Goal: Obtain resource: Obtain resource

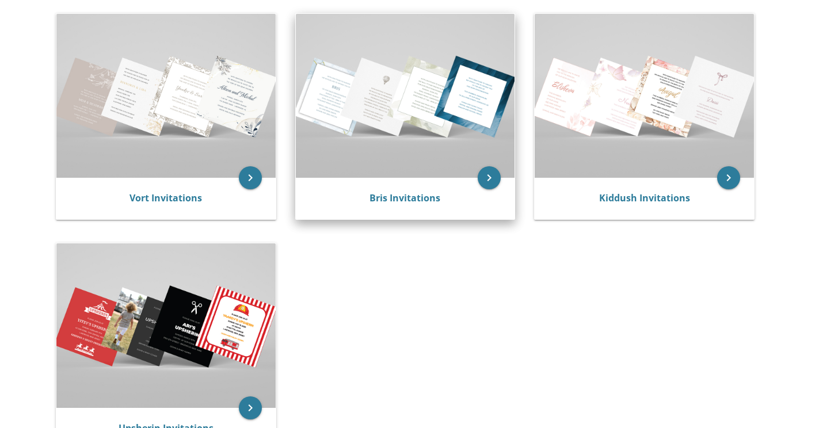
click at [411, 138] on img at bounding box center [405, 96] width 219 height 164
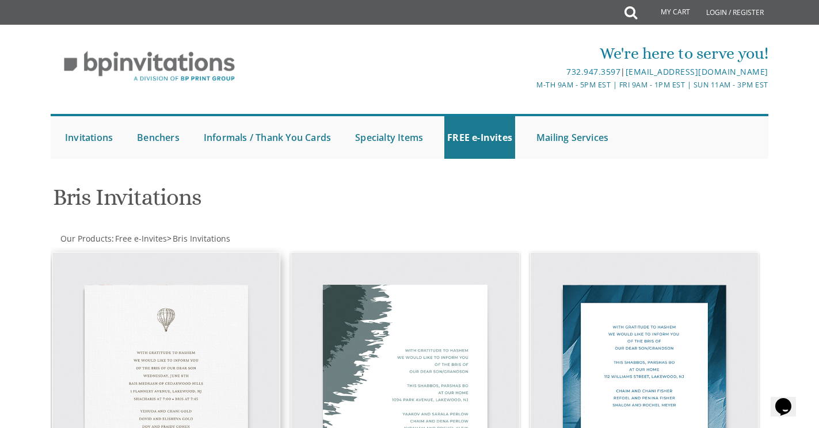
click at [166, 325] on img at bounding box center [166, 367] width 228 height 228
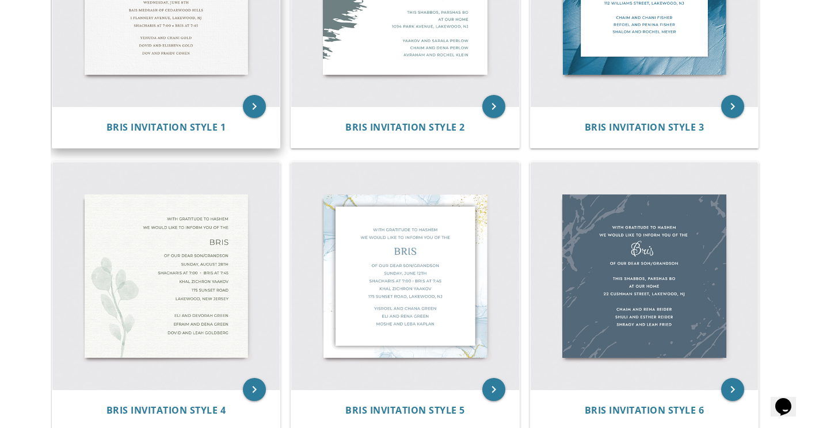
scroll to position [375, 0]
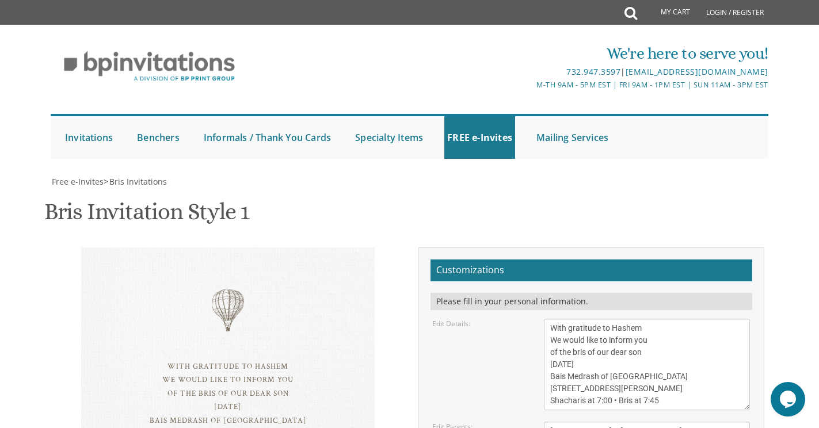
scroll to position [167, 0]
click at [669, 319] on textarea "With gratitude to Hashem We would like to inform you of the bris of our dear so…" at bounding box center [647, 364] width 206 height 91
drag, startPoint x: 593, startPoint y: 197, endPoint x: 544, endPoint y: 197, distance: 49.5
click at [544, 319] on textarea "With gratitude to Hashem We would like to inform you of the bris of our dear so…" at bounding box center [647, 364] width 206 height 91
click at [610, 319] on textarea "With gratitude to Hashem We would like to inform you of the bris of our dear so…" at bounding box center [647, 364] width 206 height 91
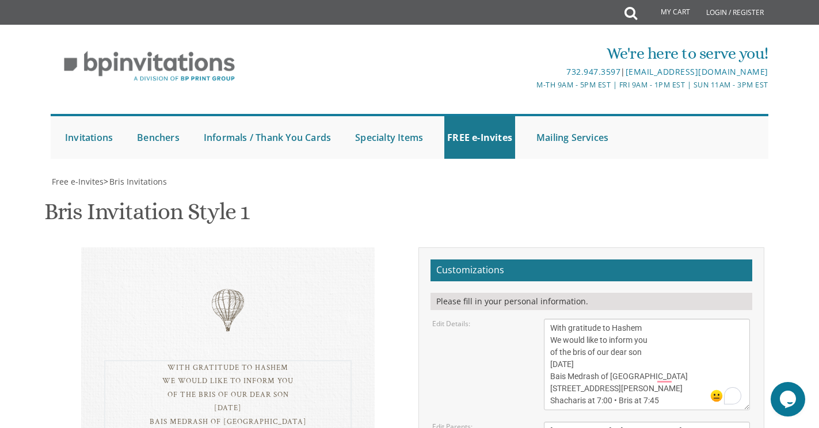
click at [629, 319] on textarea "With gratitude to Hashem We would like to inform you of the bris of our dear so…" at bounding box center [647, 364] width 206 height 91
drag, startPoint x: 672, startPoint y: 210, endPoint x: 548, endPoint y: 209, distance: 124.3
click at [548, 319] on textarea "With gratitude to Hashem We would like to inform you of the bris of our dear so…" at bounding box center [647, 364] width 206 height 91
drag, startPoint x: 682, startPoint y: 220, endPoint x: 538, endPoint y: 218, distance: 143.9
click at [538, 319] on div "With gratitude to Hashem We would like to inform you of the bris of our dear so…" at bounding box center [646, 364] width 223 height 91
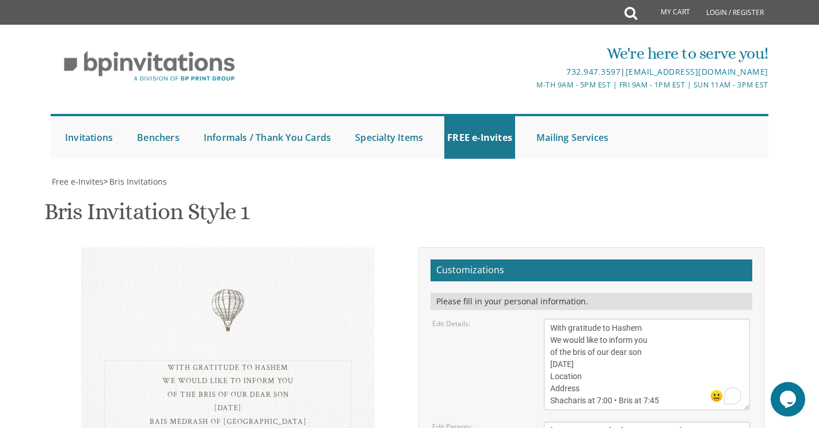
click at [611, 319] on textarea "With gratitude to Hashem We would like to inform you of the bris of our dear so…" at bounding box center [647, 364] width 206 height 91
click at [663, 319] on textarea "With gratitude to Hashem We would like to inform you of the bris of our dear so…" at bounding box center [647, 364] width 206 height 91
type textarea "With gratitude to Hashem We would like to inform you of the bris of our dear so…"
drag, startPoint x: 644, startPoint y: 265, endPoint x: 574, endPoint y: 265, distance: 69.6
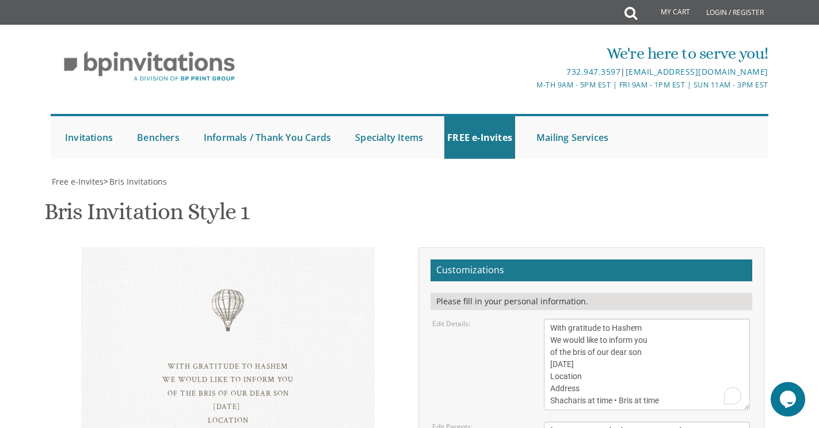
drag, startPoint x: 567, startPoint y: 262, endPoint x: 512, endPoint y: 250, distance: 57.0
drag, startPoint x: 581, startPoint y: 273, endPoint x: 532, endPoint y: 273, distance: 48.3
drag, startPoint x: 642, startPoint y: 276, endPoint x: 570, endPoint y: 277, distance: 71.4
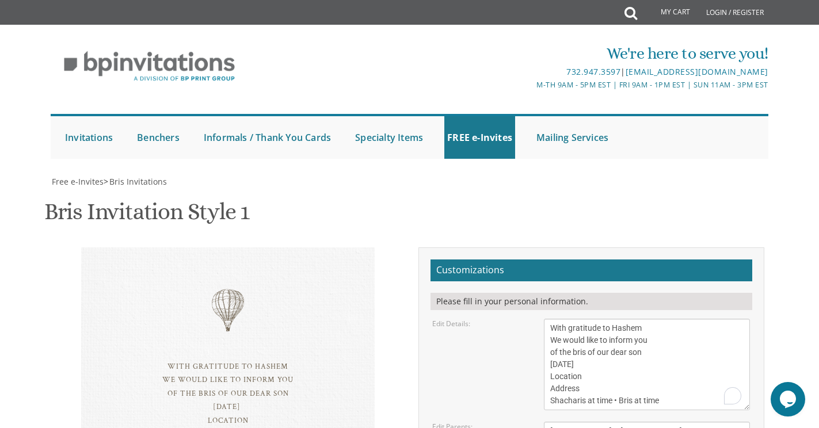
drag, startPoint x: 576, startPoint y: 289, endPoint x: 529, endPoint y: 287, distance: 47.2
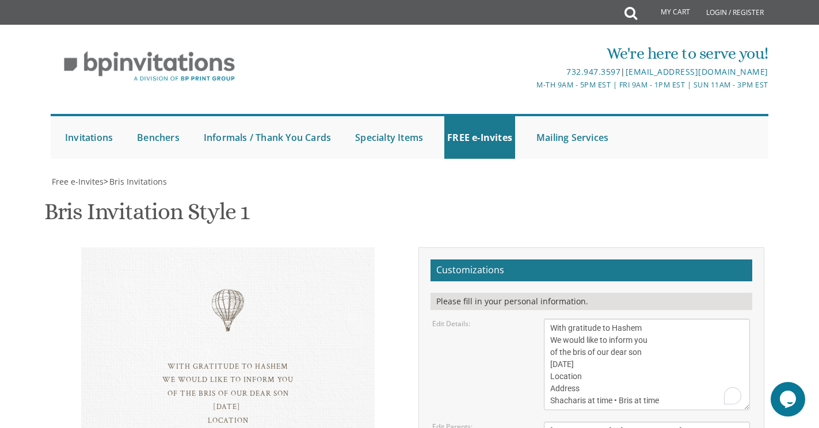
drag, startPoint x: 631, startPoint y: 291, endPoint x: 581, endPoint y: 292, distance: 50.1
type textarea "Chaim Yair & Devora Mandel Ari & Daphna Biderman Marc & Chani Mandel"
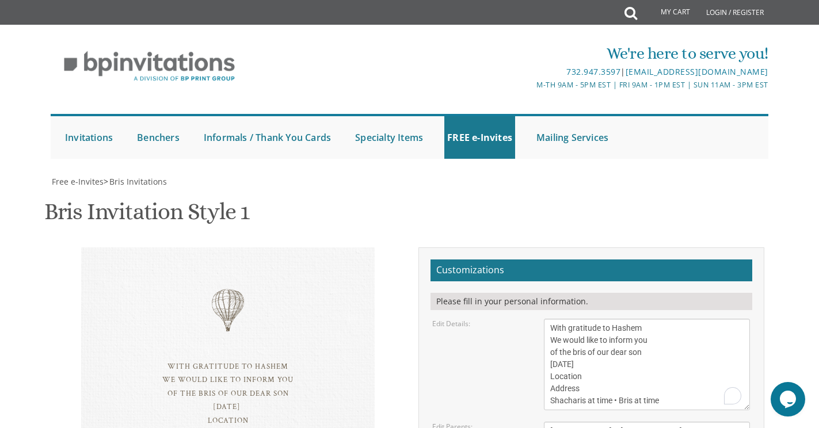
type input "dinabiderman@g,ail.o"
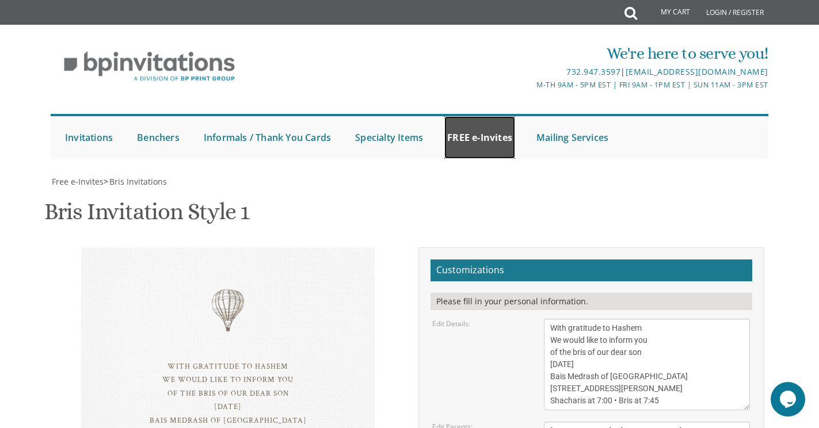
click at [474, 116] on link "FREE e-Invites" at bounding box center [479, 137] width 71 height 43
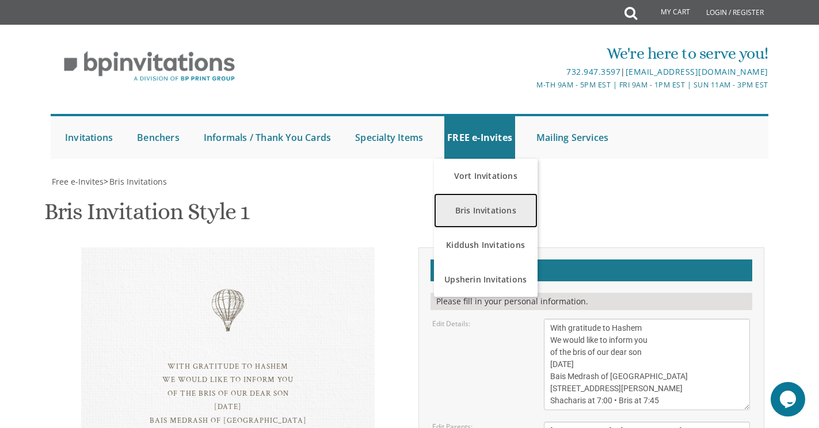
click at [475, 193] on link "Bris Invitations" at bounding box center [486, 210] width 104 height 35
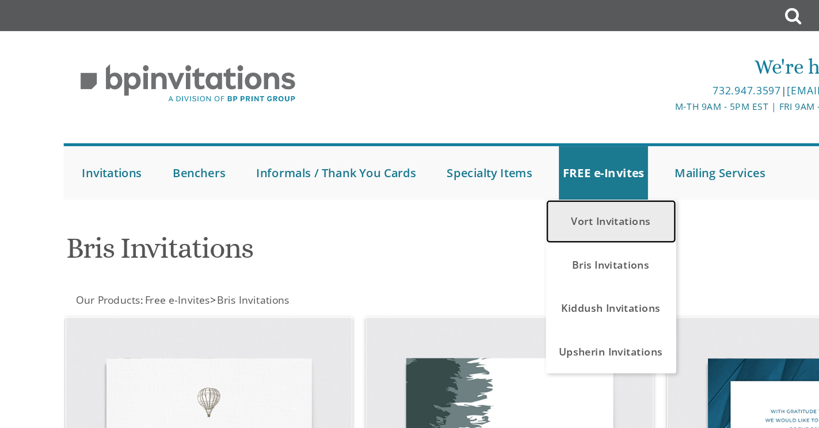
click at [478, 178] on link "Vort Invitations" at bounding box center [486, 176] width 104 height 35
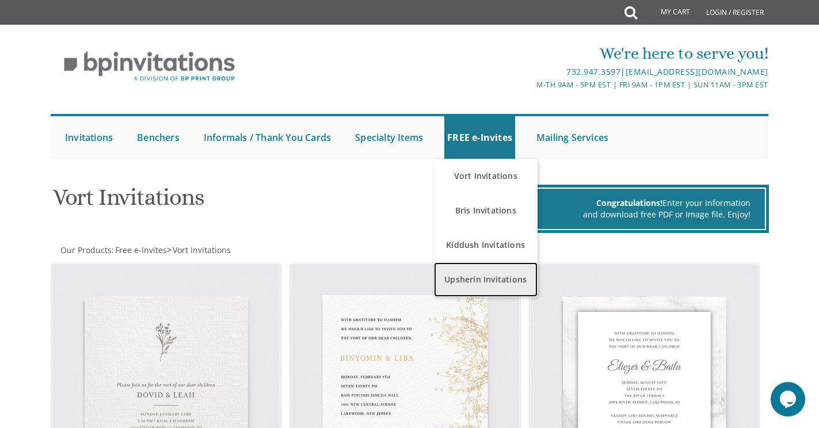
click at [473, 283] on link "Upsherin Invitations" at bounding box center [486, 279] width 104 height 35
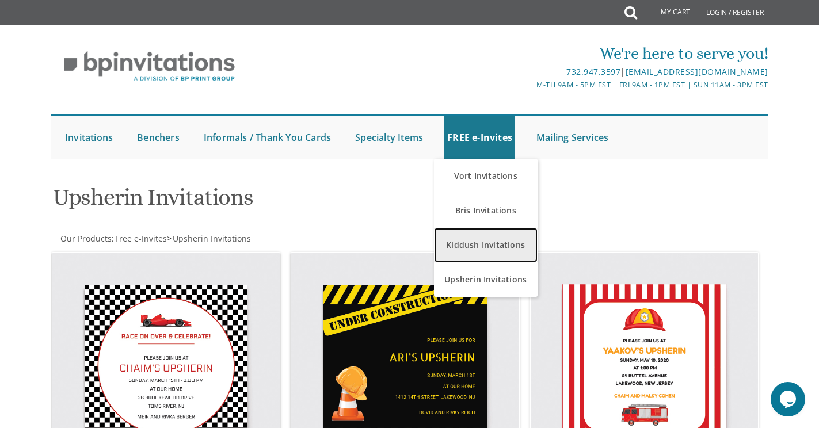
click at [496, 245] on link "Kiddush Invitations" at bounding box center [486, 245] width 104 height 35
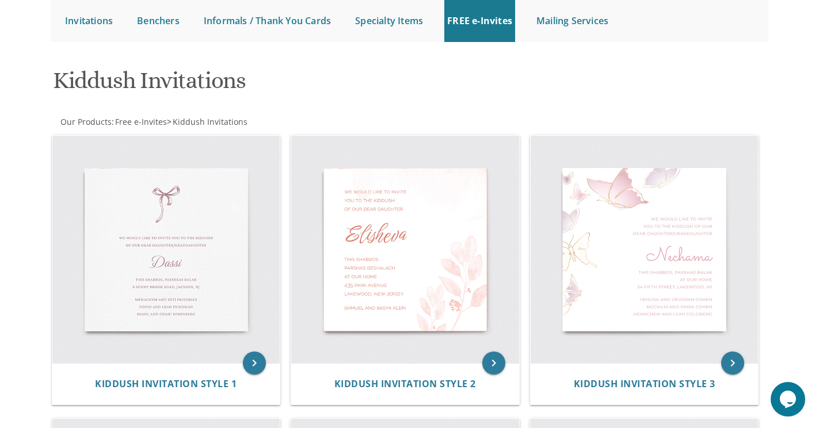
scroll to position [118, 0]
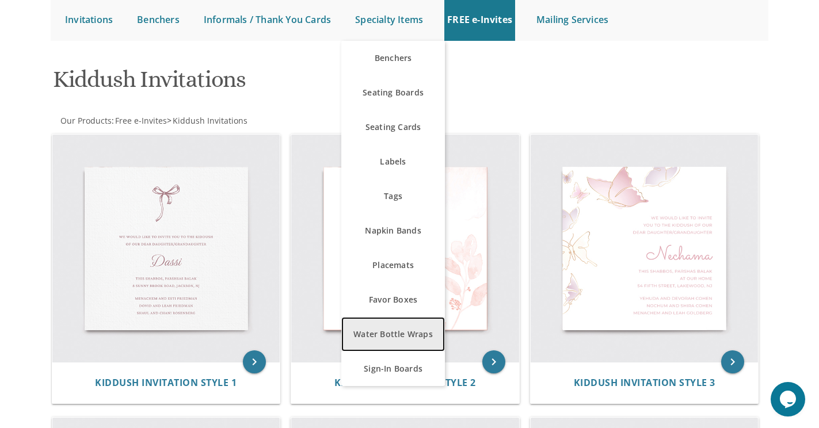
click at [403, 331] on link "Water Bottle Wraps" at bounding box center [393, 334] width 104 height 35
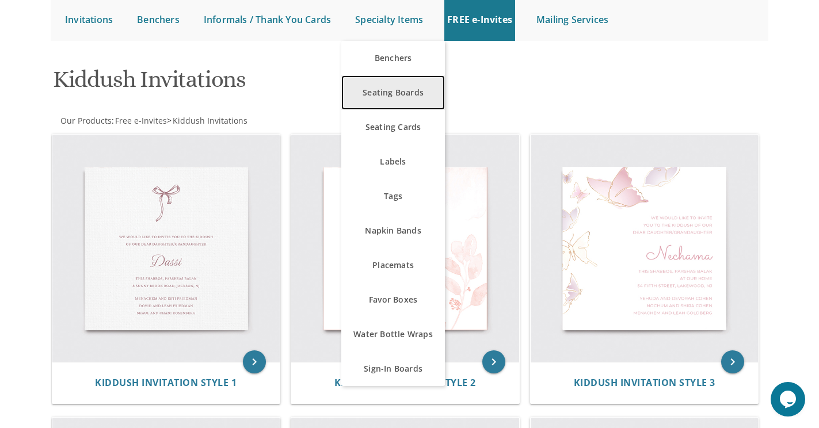
click at [406, 98] on link "Seating Boards" at bounding box center [393, 92] width 104 height 35
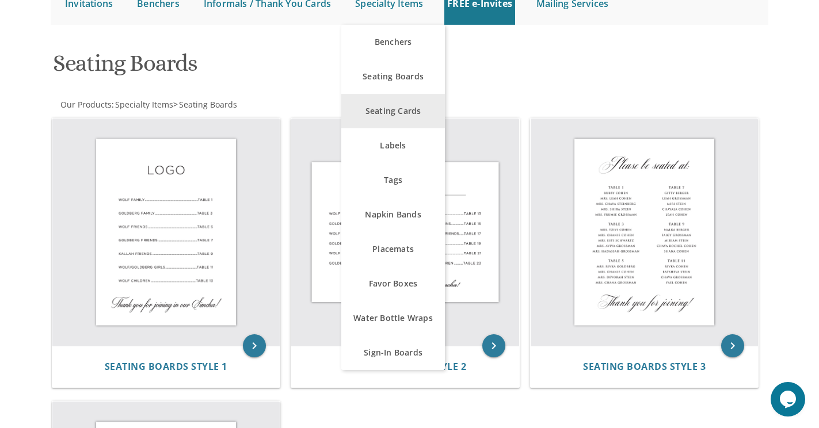
scroll to position [140, 0]
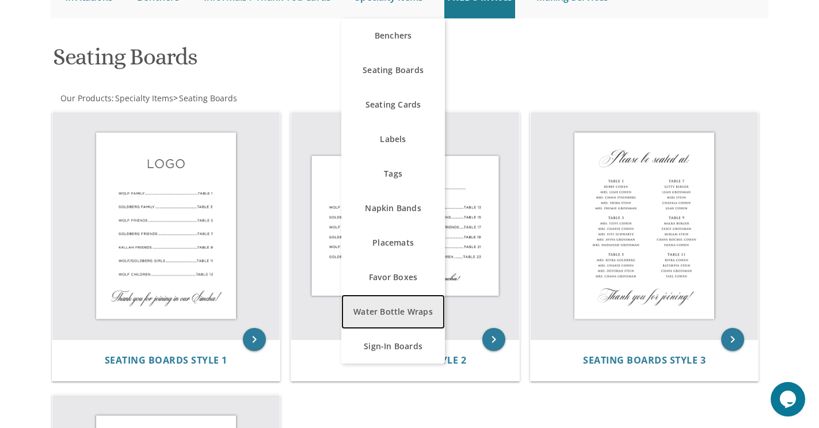
click at [405, 315] on link "Water Bottle Wraps" at bounding box center [393, 312] width 104 height 35
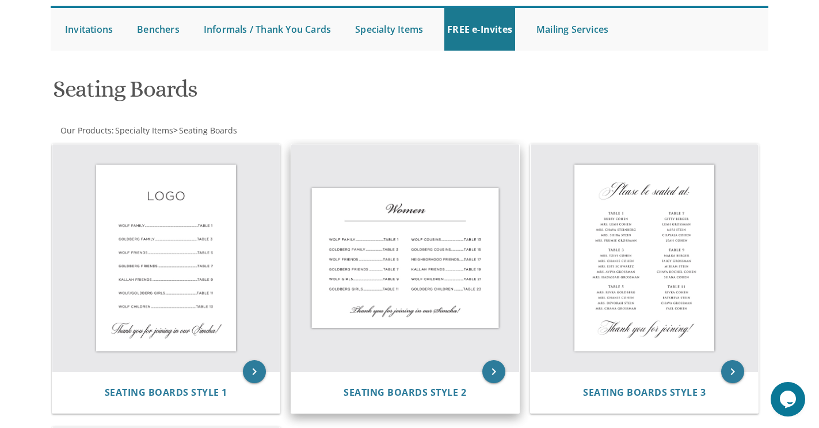
scroll to position [0, 0]
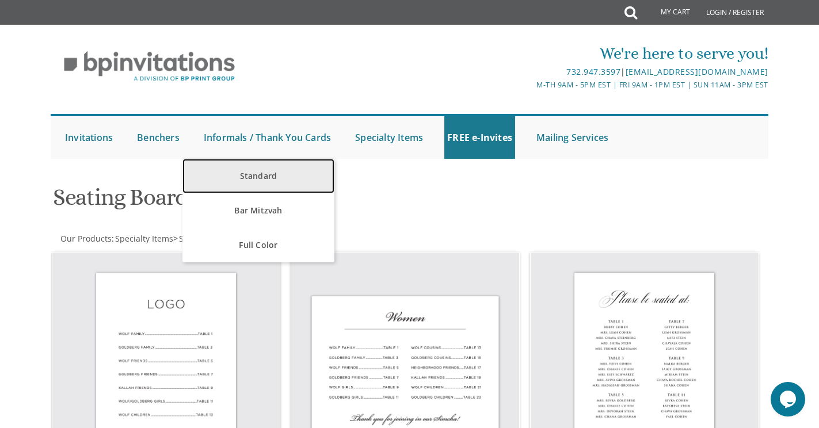
click at [268, 171] on link "Standard" at bounding box center [257, 176] width 151 height 35
